Goal: Find specific page/section: Find specific page/section

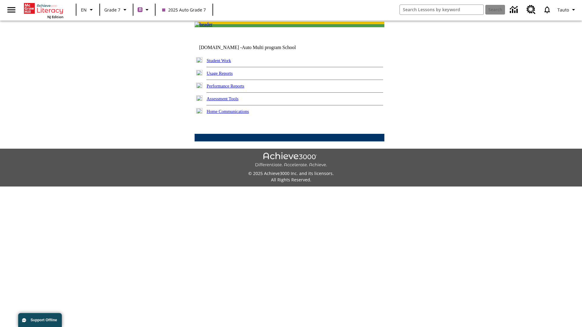
click at [223, 63] on link "Student Work" at bounding box center [219, 60] width 24 height 5
click at [0, 0] on link "Email" at bounding box center [0, 0] width 0 height 0
